Goal: Task Accomplishment & Management: Use online tool/utility

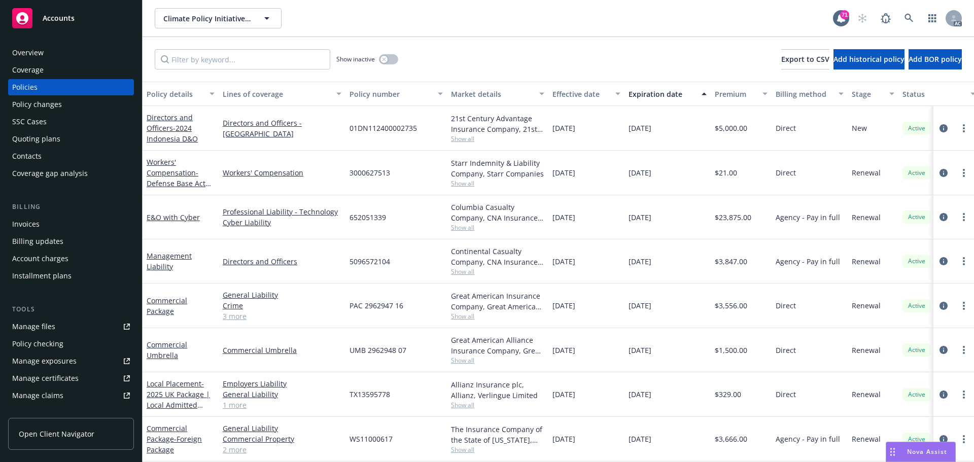
click at [39, 56] on div "Overview" at bounding box center [27, 53] width 31 height 16
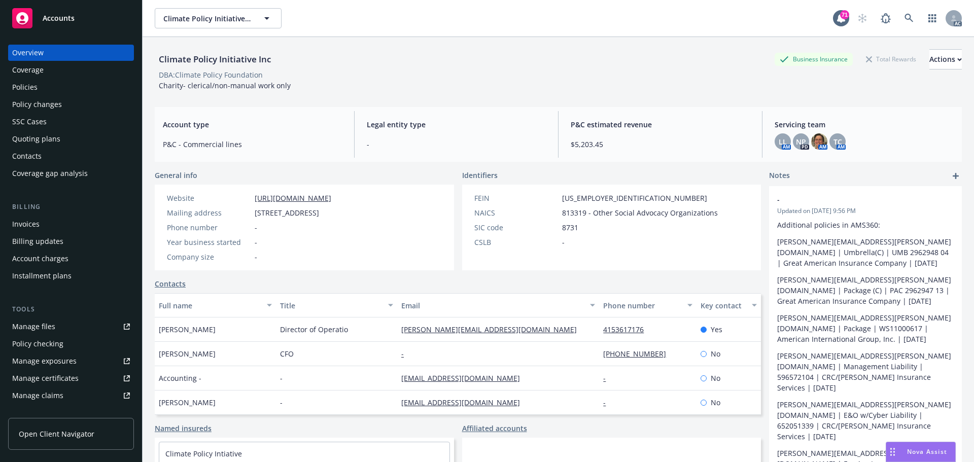
click at [481, 69] on div "DBA: Climate Policy Foundation" at bounding box center [558, 74] width 807 height 11
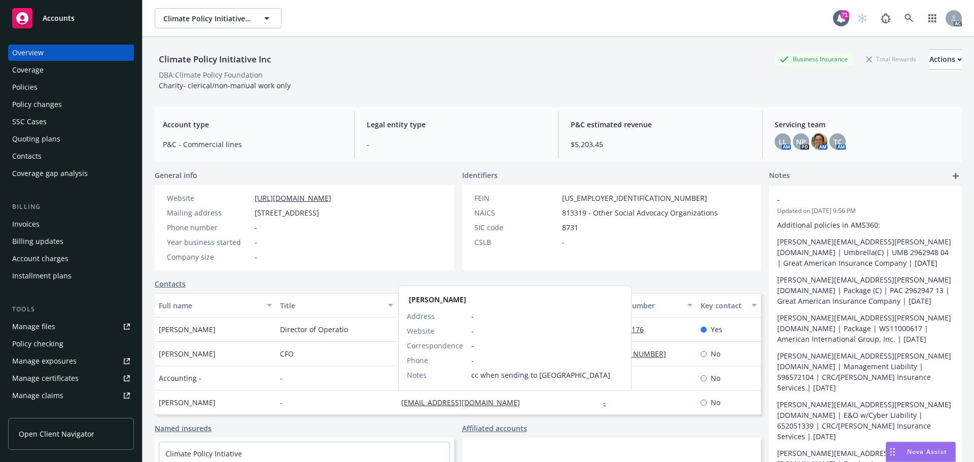
drag, startPoint x: 440, startPoint y: 401, endPoint x: 505, endPoint y: 66, distance: 341.6
click at [505, 66] on div "Climate Policy Initiative Inc Business Insurance Total Rewards Actions" at bounding box center [558, 59] width 807 height 20
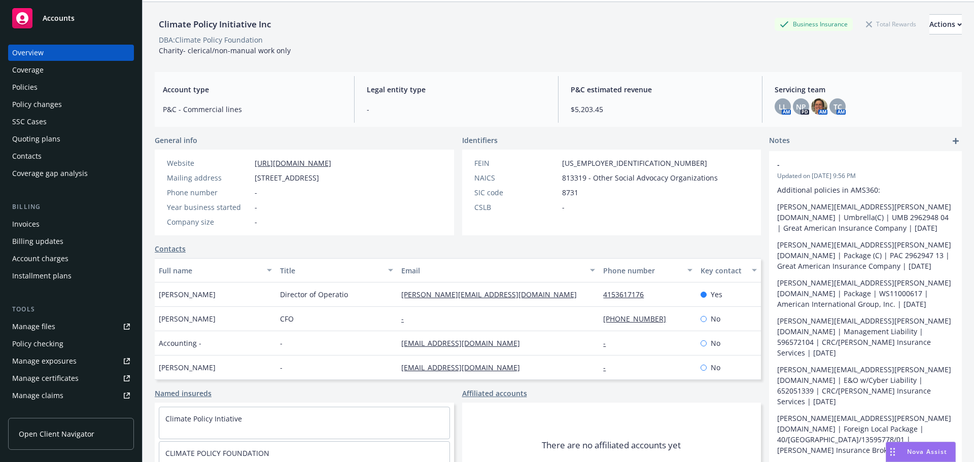
scroll to position [51, 0]
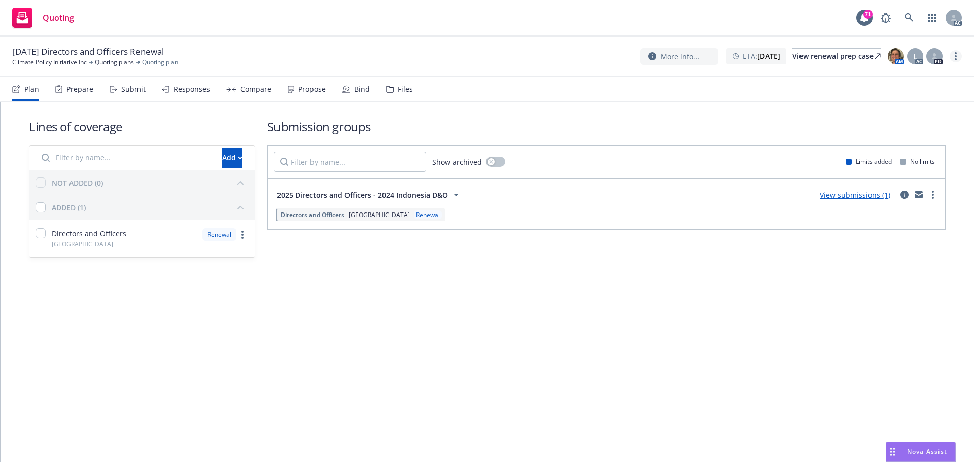
click at [955, 57] on circle "more" at bounding box center [956, 56] width 2 height 2
click at [908, 79] on link "Copy logging email" at bounding box center [904, 77] width 113 height 20
